Goal: Task Accomplishment & Management: Complete application form

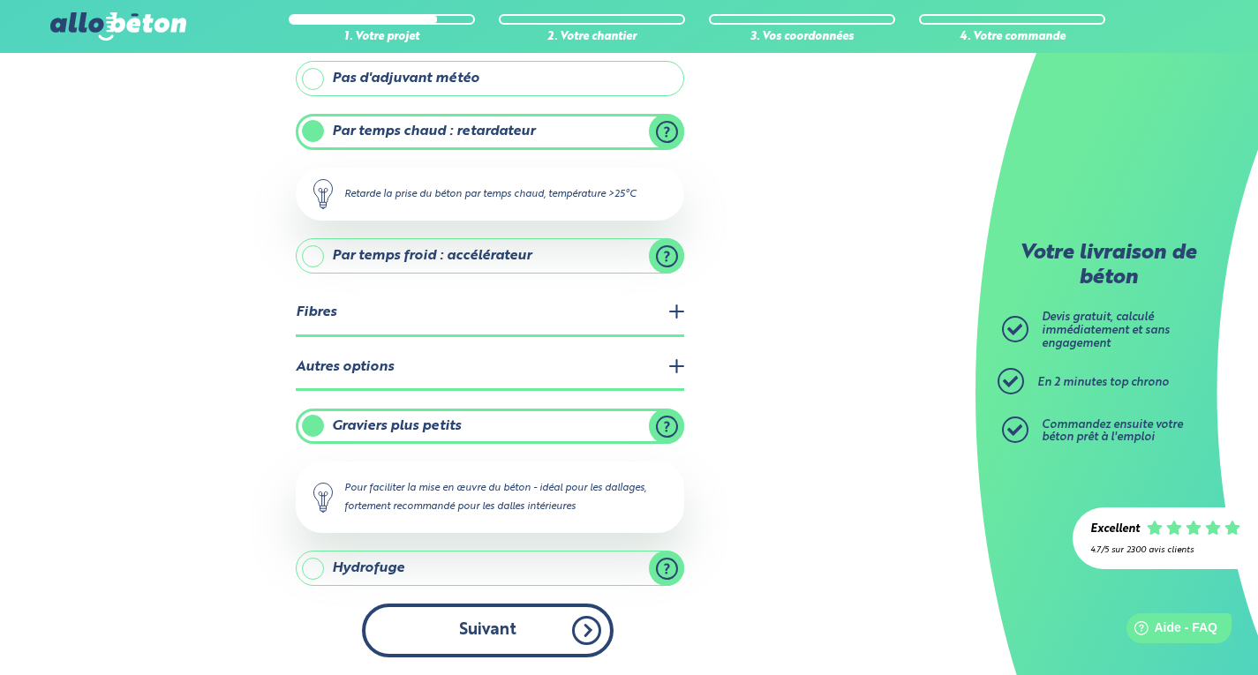
click at [473, 630] on button "Suivant" at bounding box center [488, 631] width 252 height 54
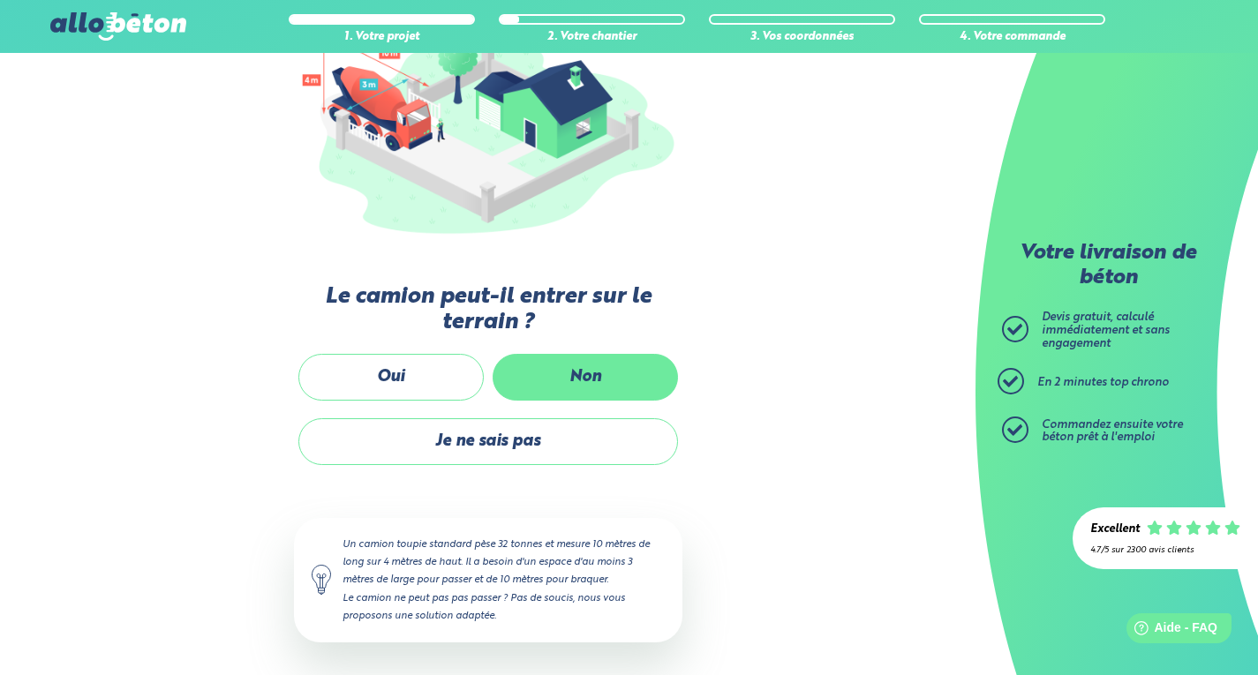
click at [598, 386] on label "Non" at bounding box center [585, 377] width 185 height 47
click at [0, 0] on input "Non" at bounding box center [0, 0] width 0 height 0
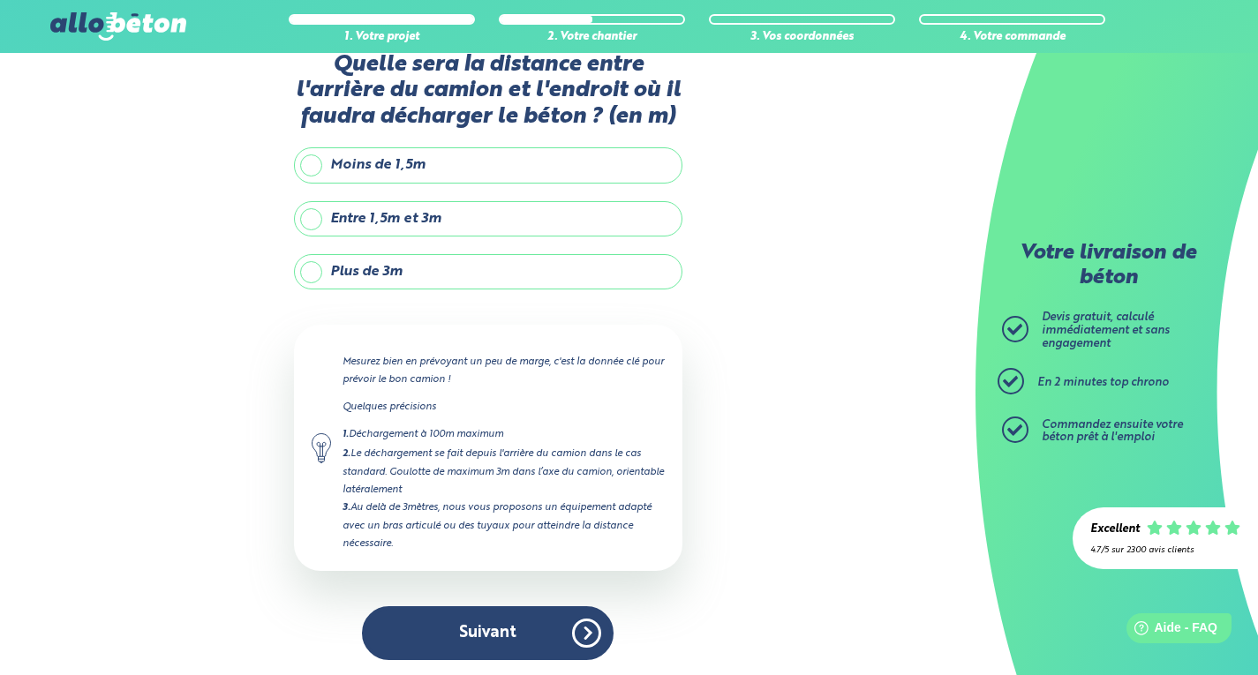
click at [315, 217] on label "Entre 1,5m et 3m" at bounding box center [488, 218] width 388 height 35
click at [0, 0] on input "Entre 1,5m et 3m" at bounding box center [0, 0] width 0 height 0
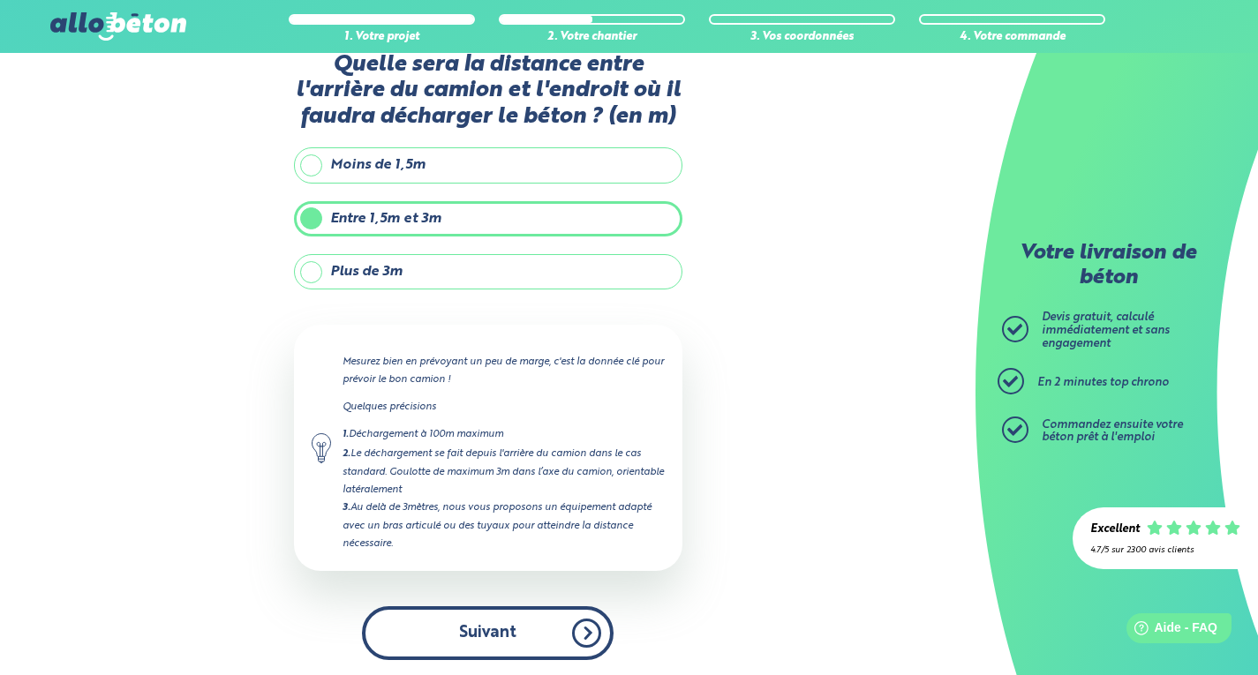
click at [475, 623] on button "Suivant" at bounding box center [488, 633] width 252 height 54
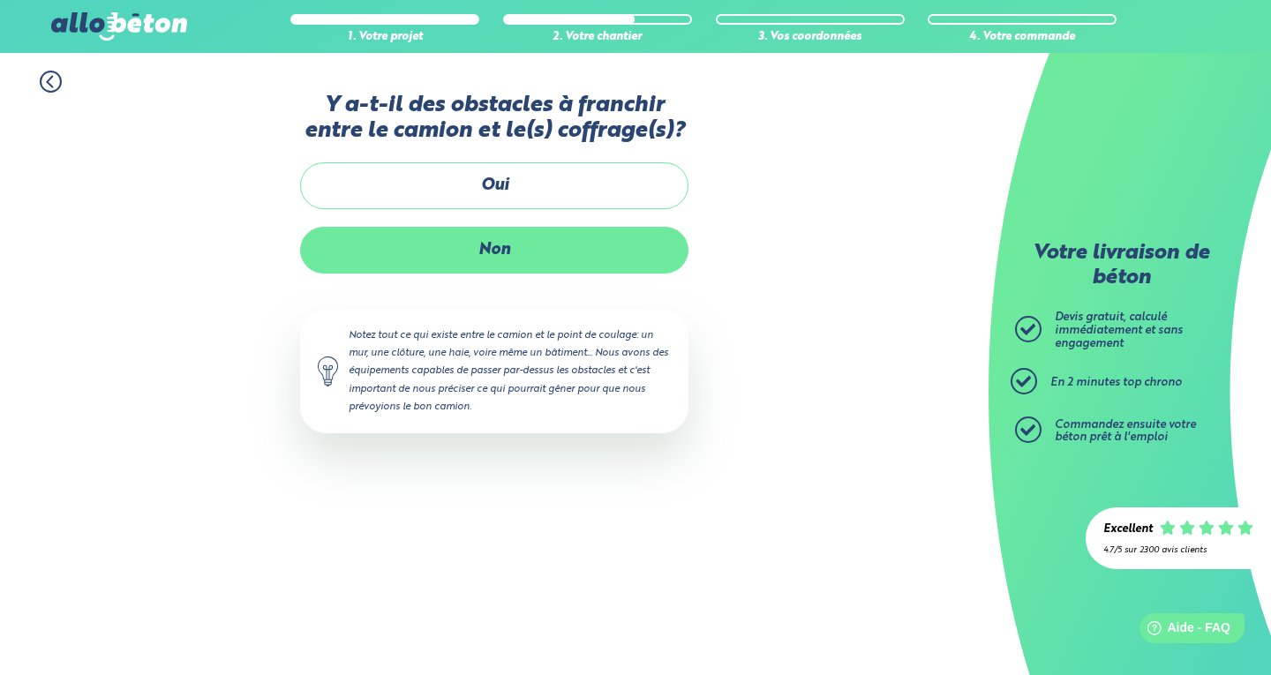
click at [496, 251] on label "Non" at bounding box center [494, 250] width 388 height 47
click at [0, 0] on input "Non" at bounding box center [0, 0] width 0 height 0
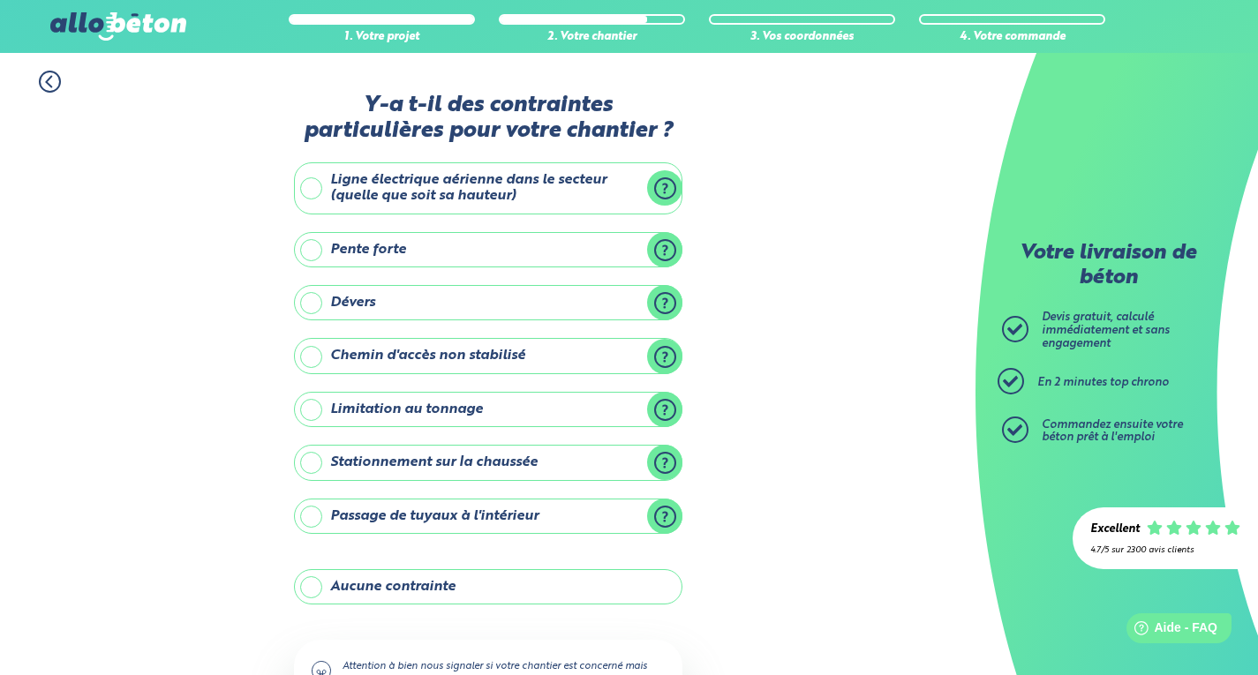
click at [316, 591] on label "Aucune contrainte" at bounding box center [488, 586] width 388 height 35
click at [0, 0] on input "Aucune contrainte" at bounding box center [0, 0] width 0 height 0
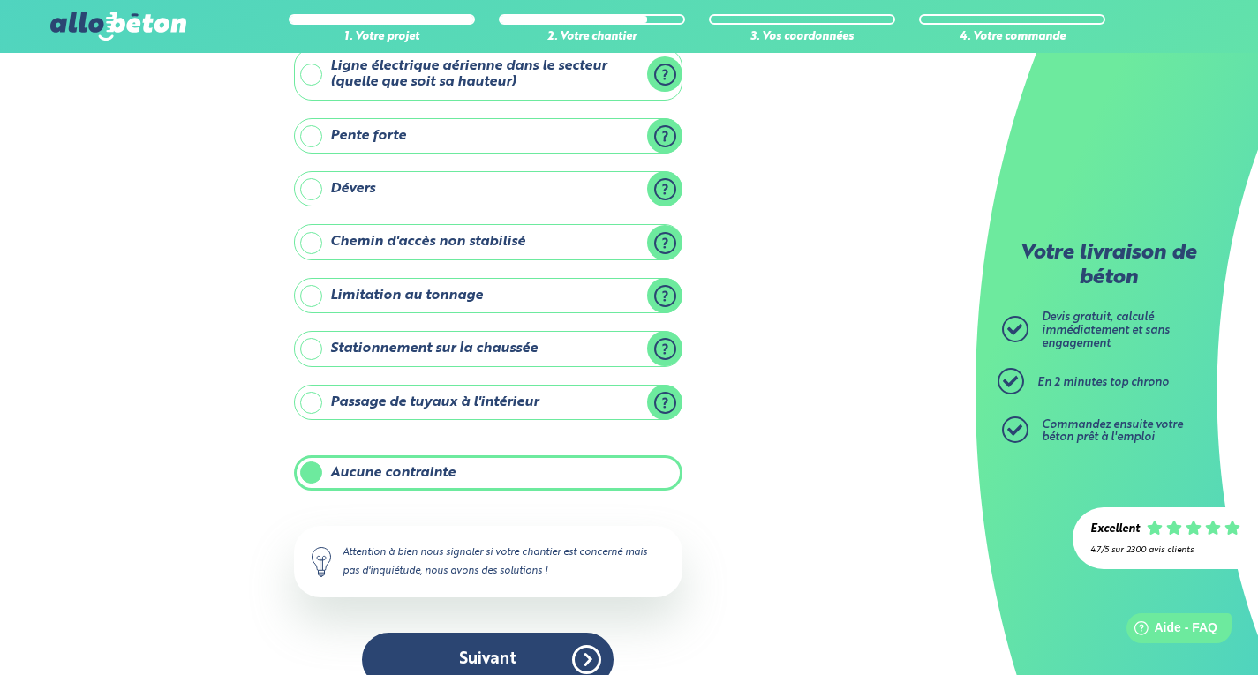
scroll to position [143, 0]
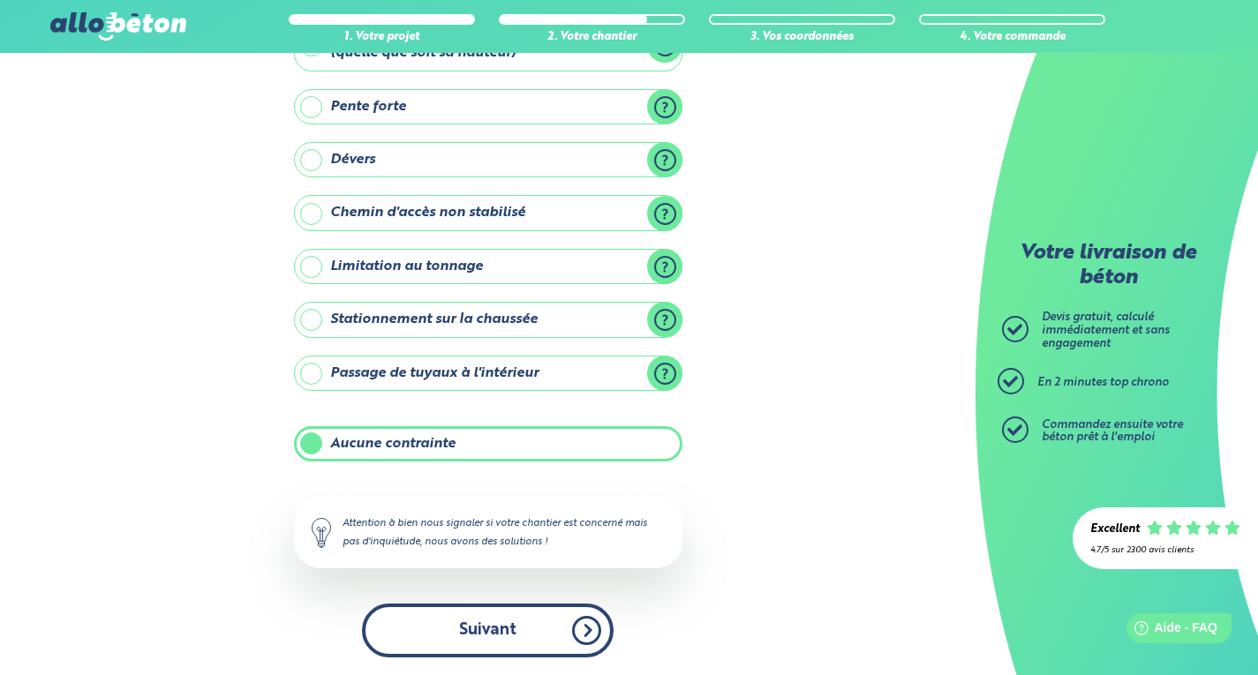
click at [449, 636] on button "Suivant" at bounding box center [488, 631] width 252 height 54
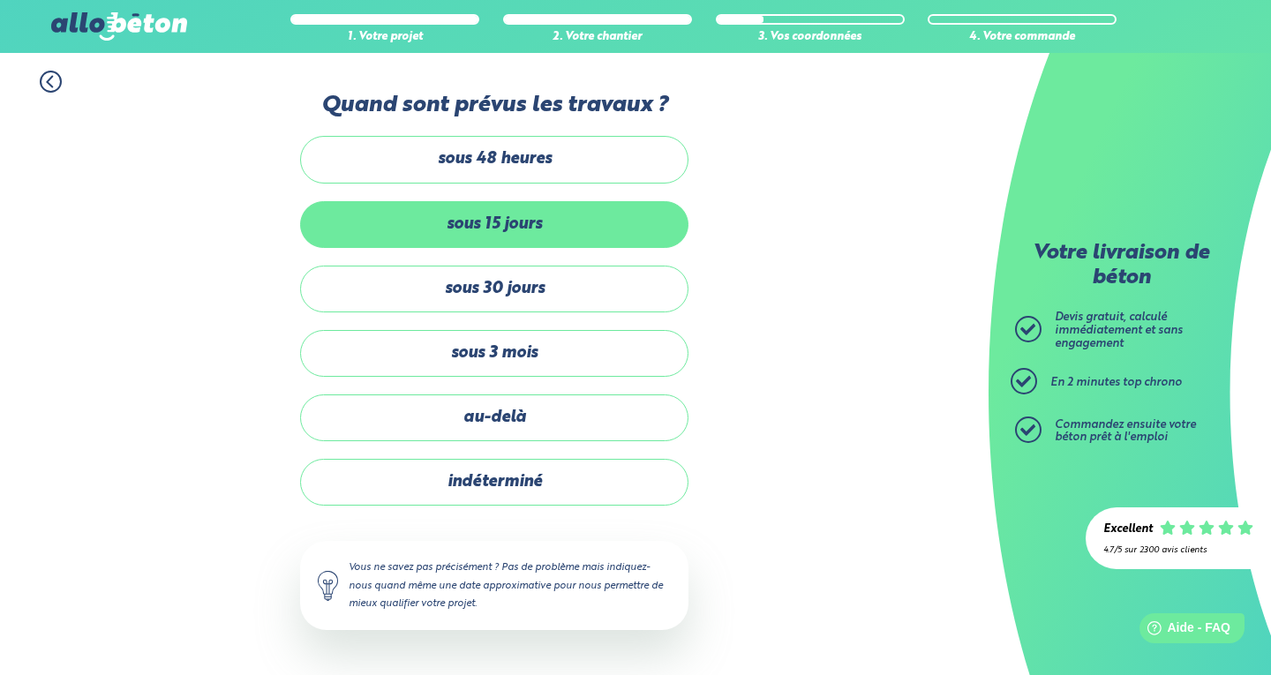
click at [534, 229] on label "sous 15 jours" at bounding box center [494, 224] width 388 height 47
click at [0, 0] on input "sous 15 jours" at bounding box center [0, 0] width 0 height 0
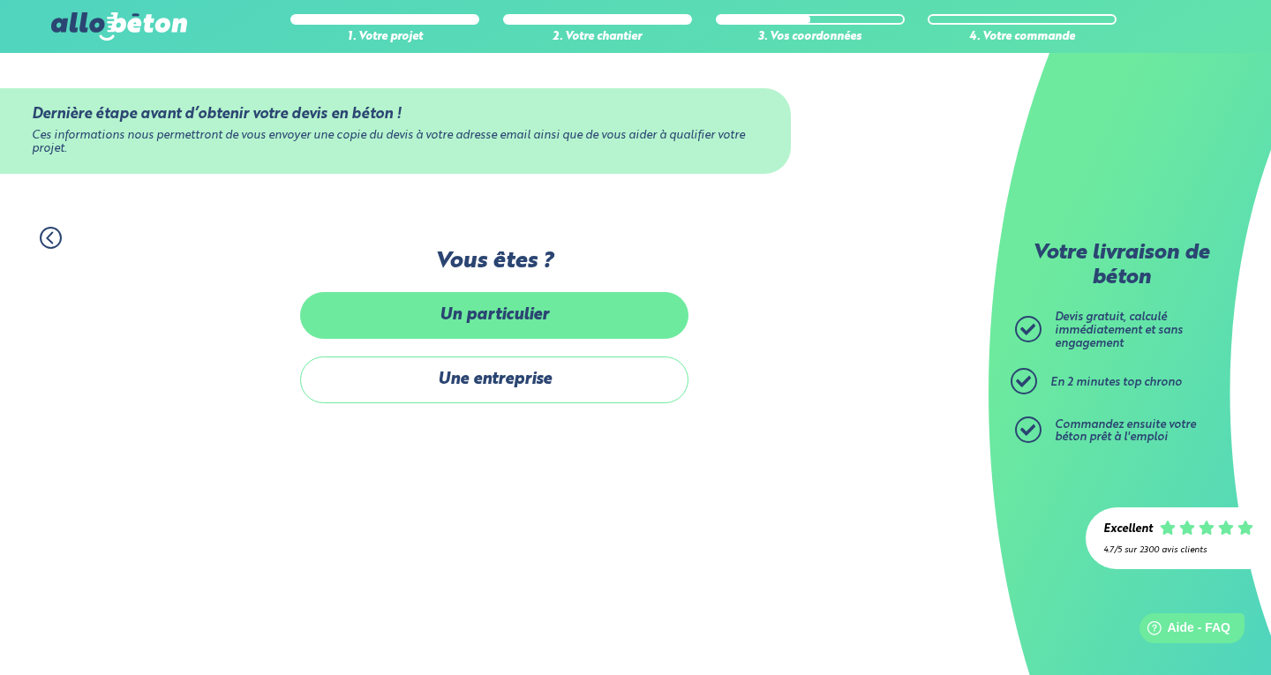
click at [516, 319] on label "Un particulier" at bounding box center [494, 315] width 388 height 47
click at [0, 0] on input "Un particulier" at bounding box center [0, 0] width 0 height 0
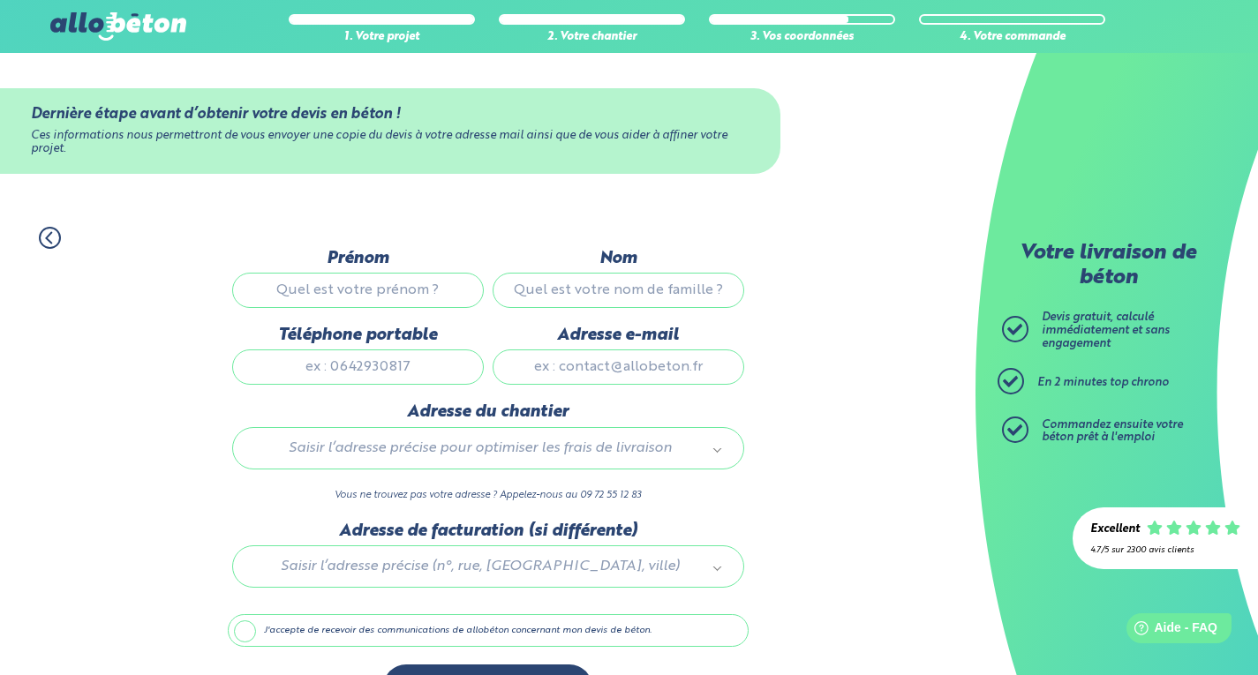
click at [386, 296] on input "Prénom" at bounding box center [358, 290] width 252 height 35
type input "[PERSON_NAME]"
type input "chaveneau"
type input "0668300952"
type input "[EMAIL_ADDRESS][DOMAIN_NAME]"
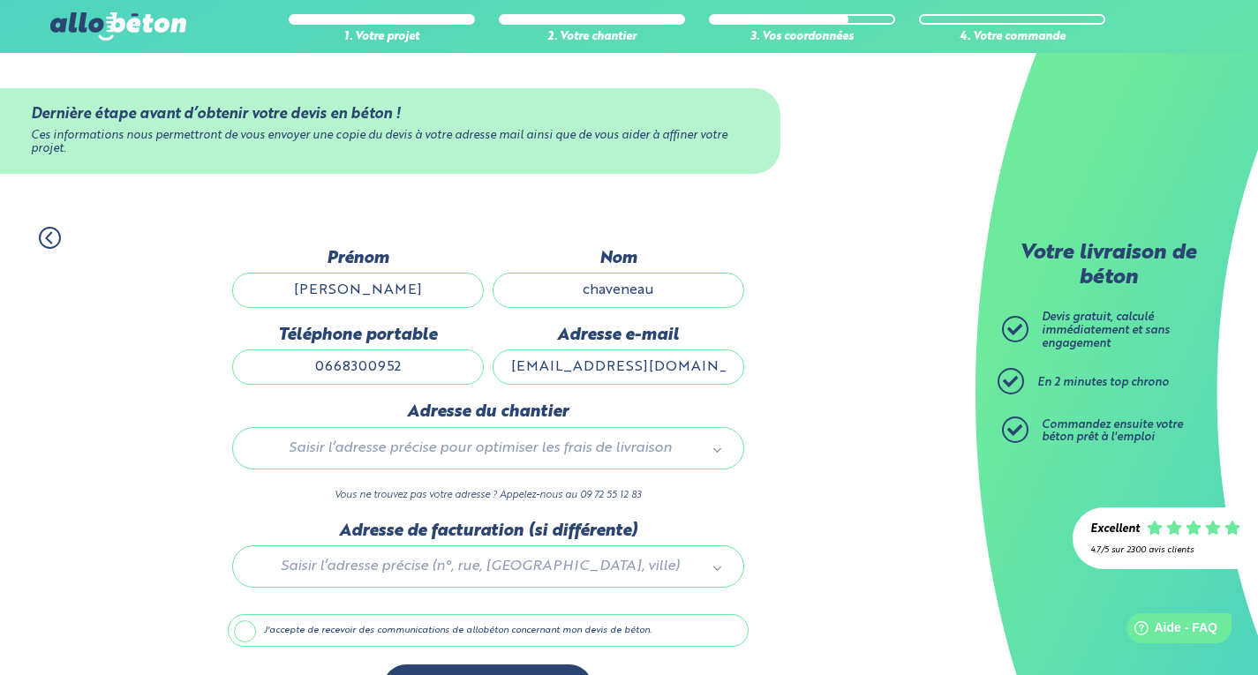
type input "[STREET_ADDRESS]"
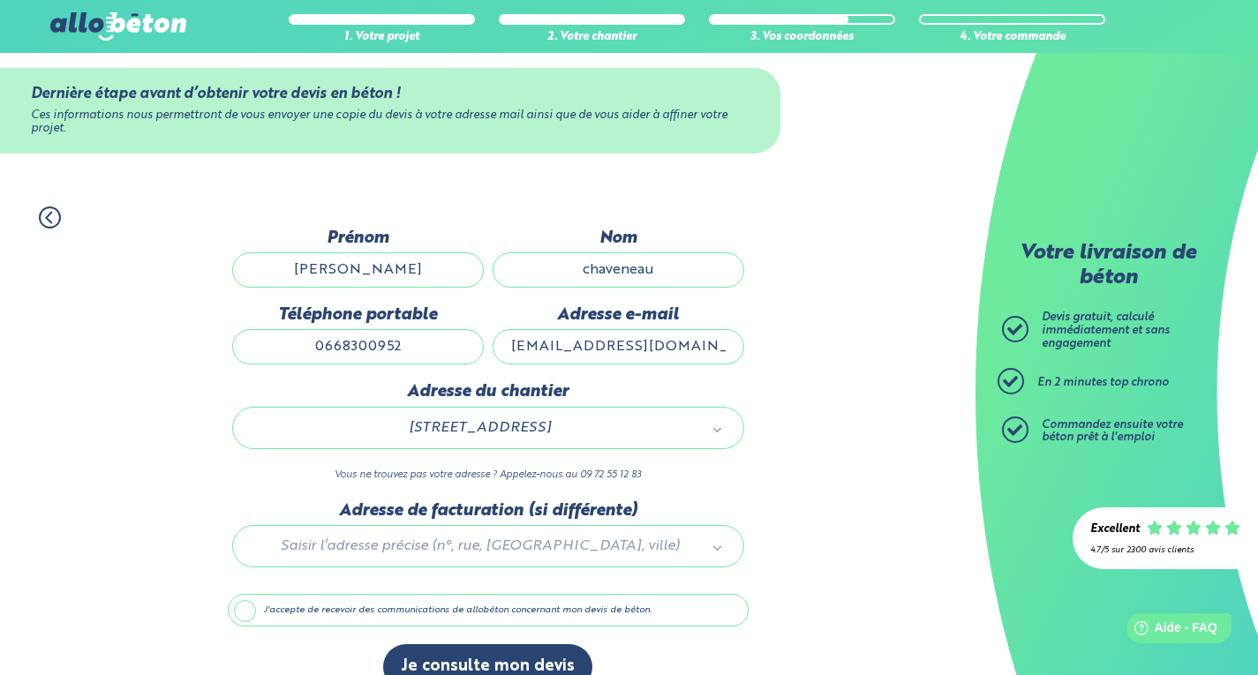
scroll to position [52, 0]
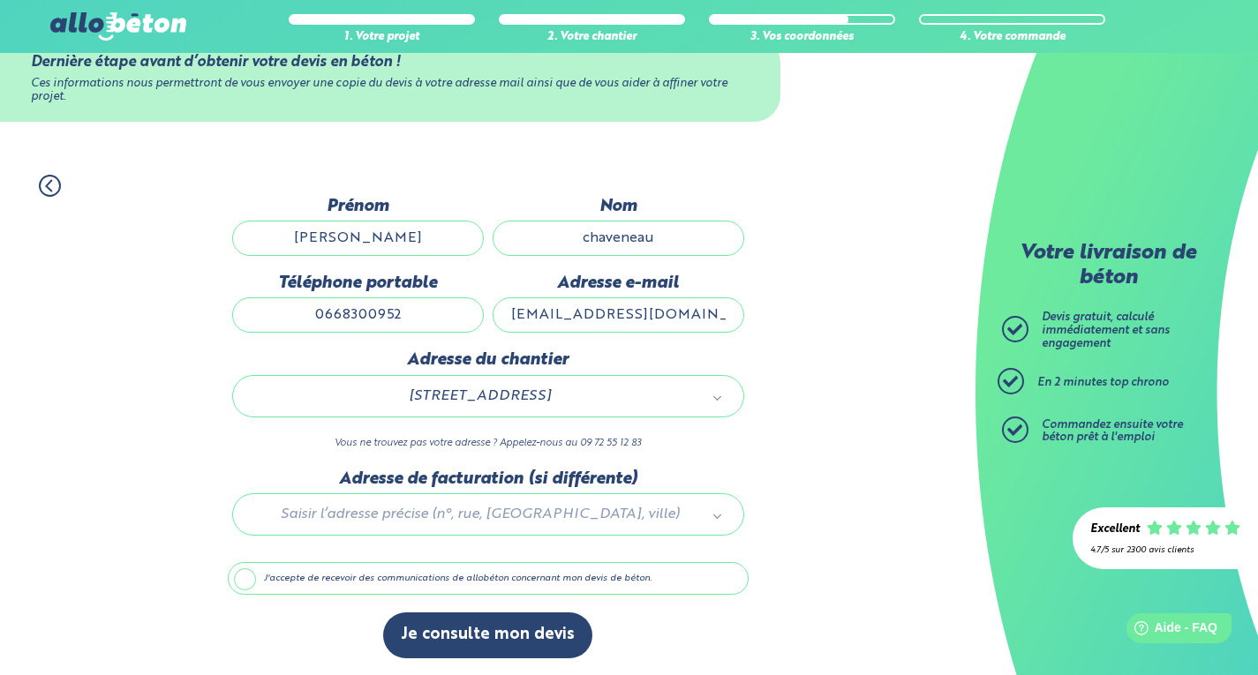
click at [242, 580] on label "J'accepte de recevoir des communications de allobéton concernant mon devis de b…" at bounding box center [488, 579] width 521 height 34
click at [0, 0] on input "J'accepte de recevoir des communications de allobéton concernant mon devis de b…" at bounding box center [0, 0] width 0 height 0
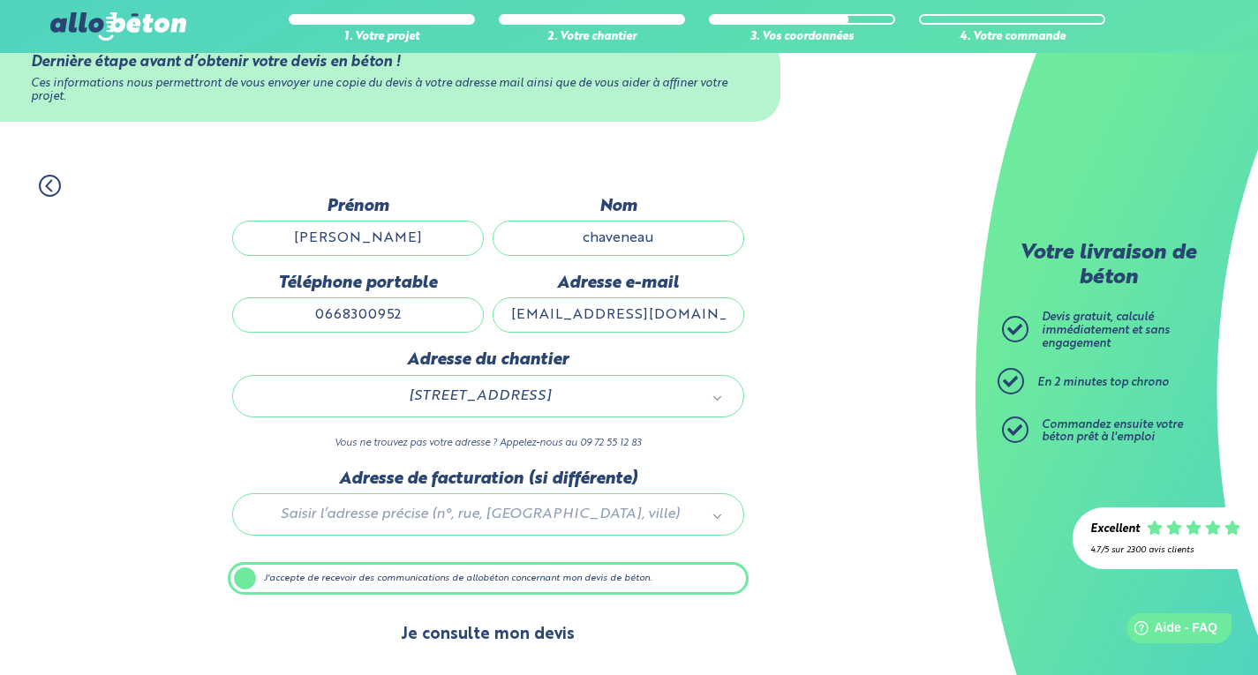
click at [505, 630] on button "Je consulte mon devis" at bounding box center [487, 635] width 209 height 45
